Goal: Task Accomplishment & Management: Manage account settings

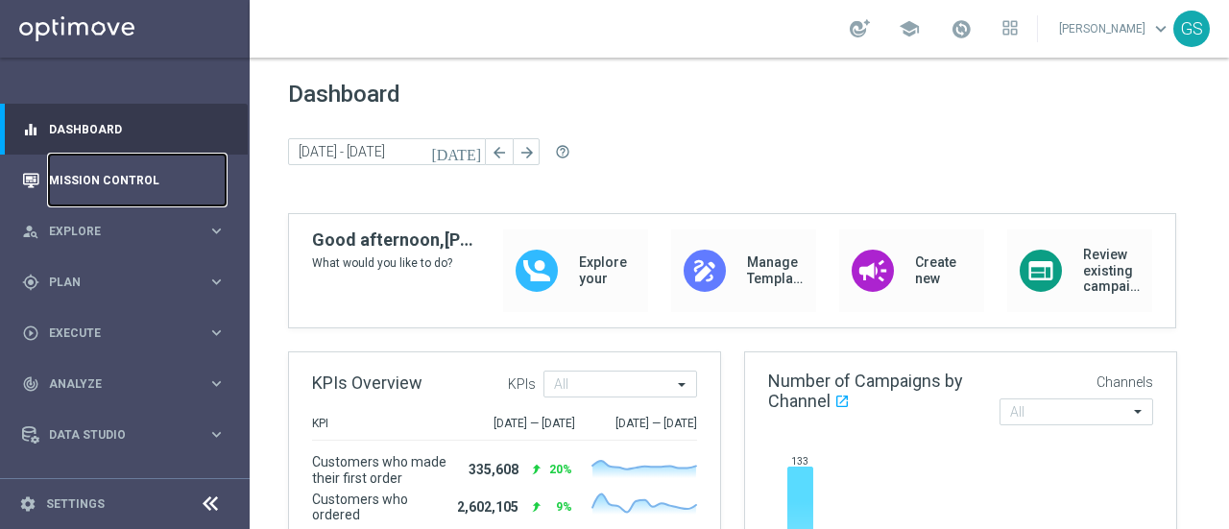
click at [121, 181] on link "Mission Control" at bounding box center [137, 180] width 177 height 51
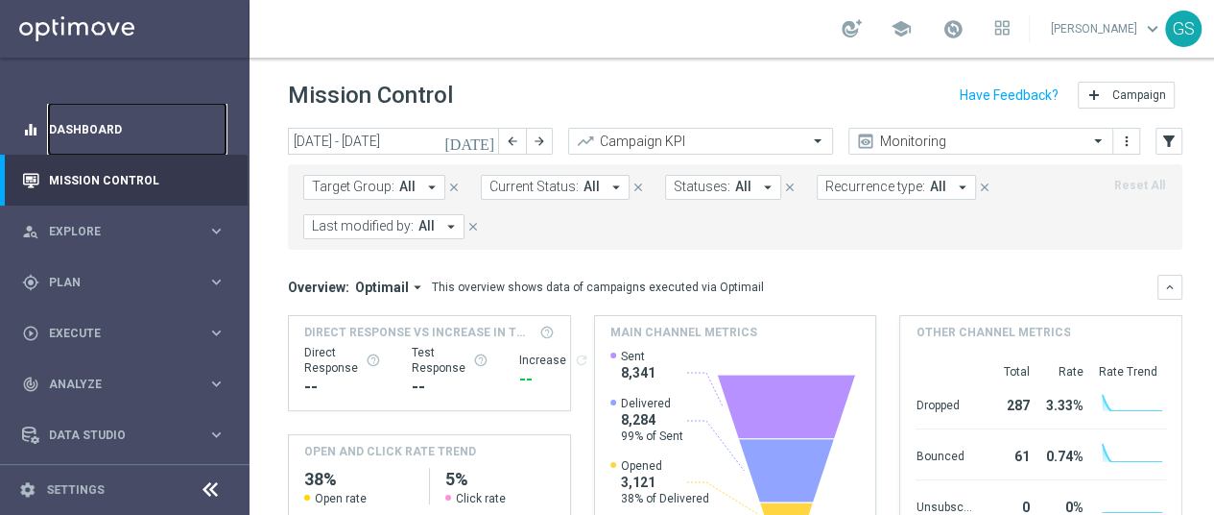
click at [77, 129] on link "Dashboard" at bounding box center [137, 129] width 177 height 51
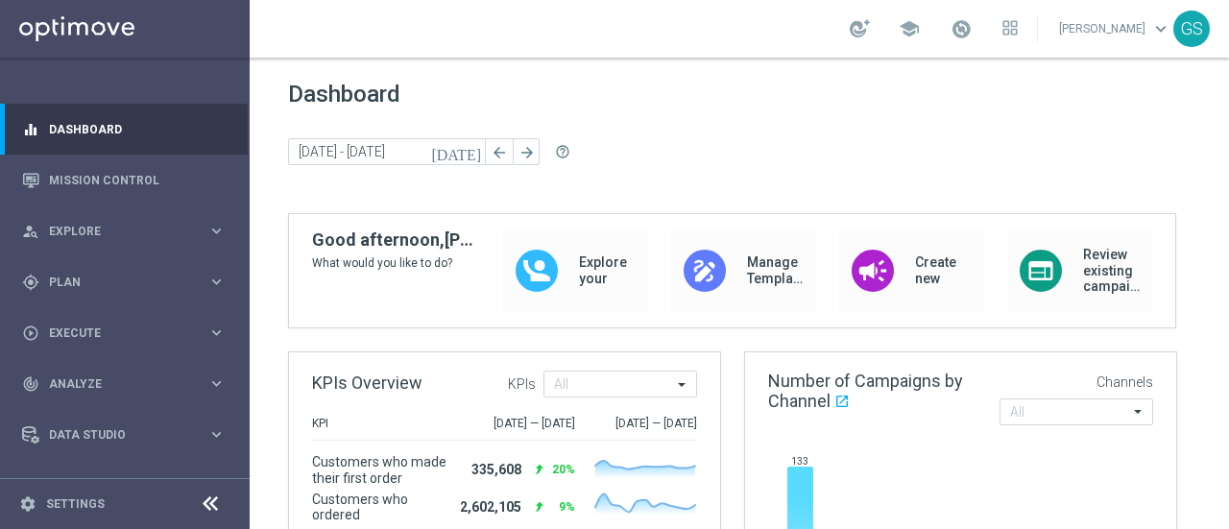
click at [1085, 37] on link "Gokulakrishnan Sampath keyboard_arrow_down" at bounding box center [1115, 28] width 116 height 29
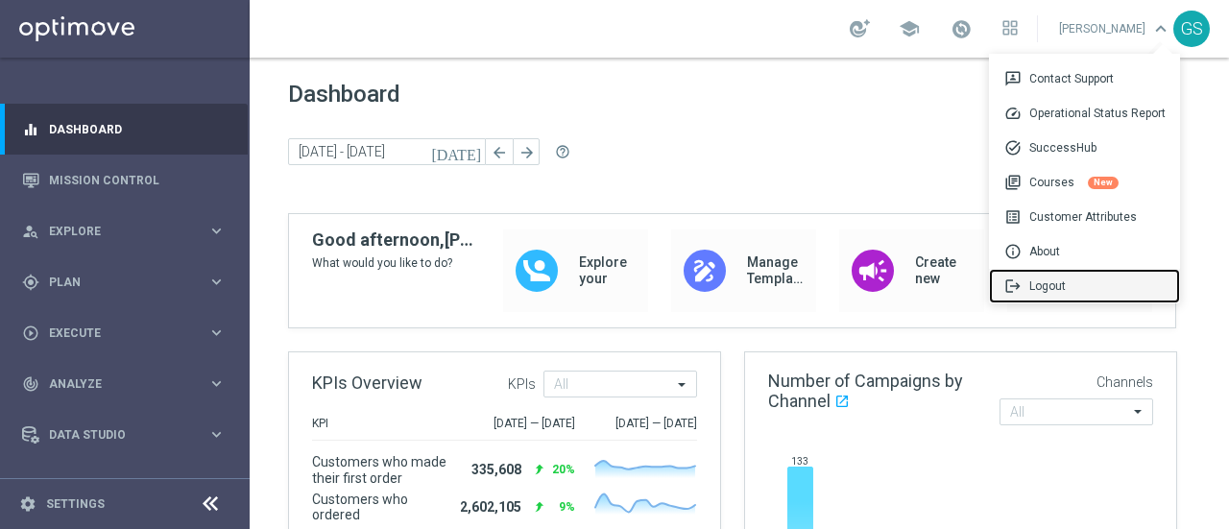
click at [1054, 289] on div "logout Logout" at bounding box center [1084, 286] width 191 height 35
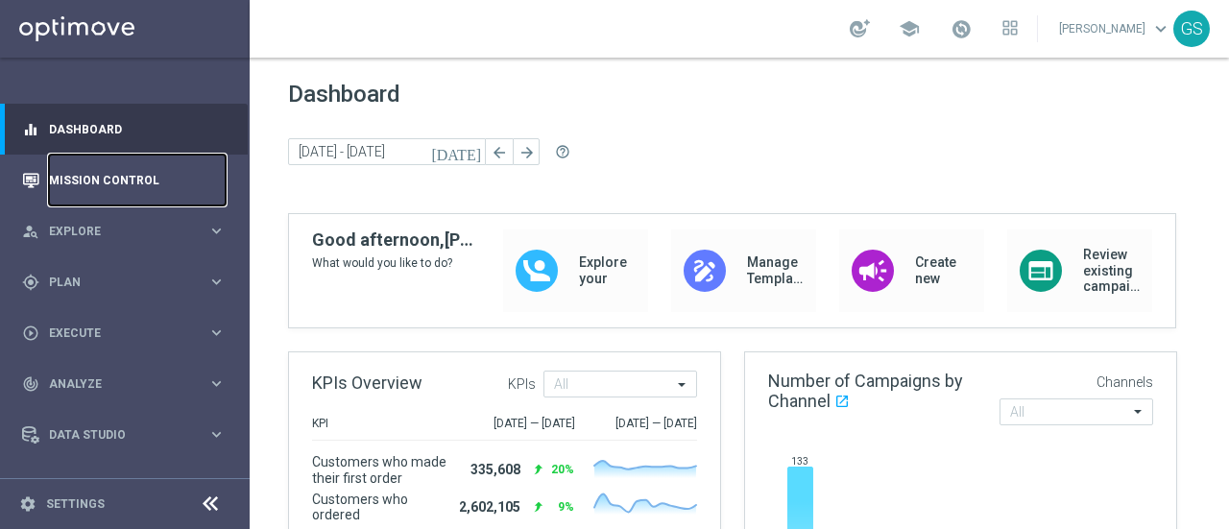
click at [115, 184] on link "Mission Control" at bounding box center [137, 180] width 177 height 51
